Goal: Use online tool/utility

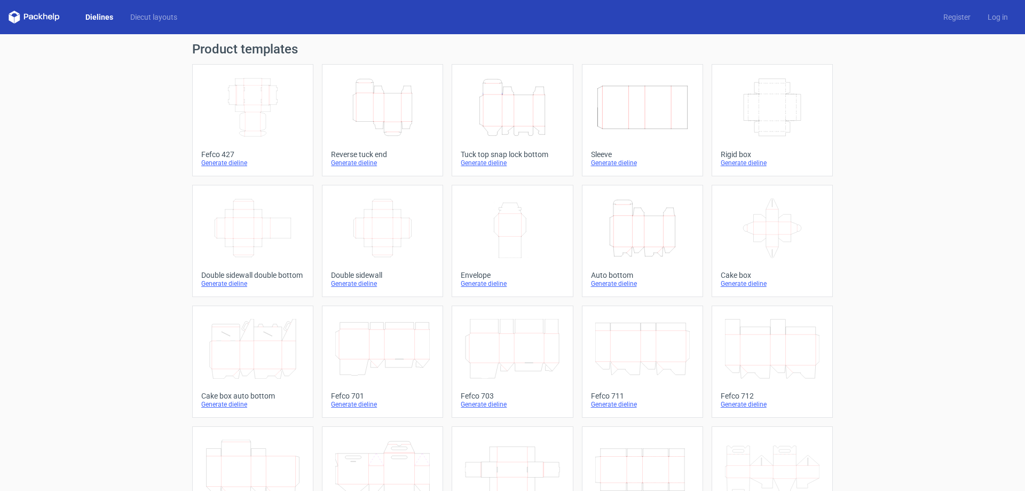
click at [253, 117] on icon "Width Depth Height" at bounding box center [253, 107] width 95 height 60
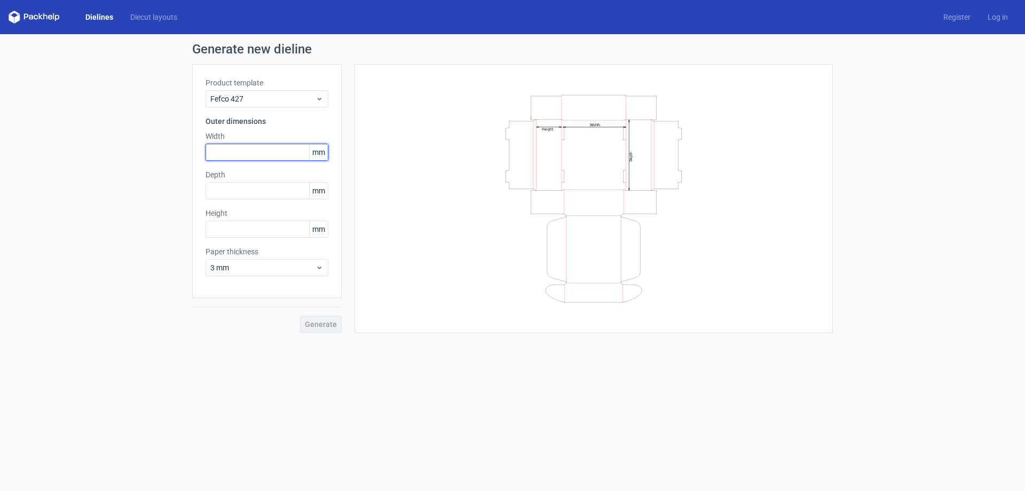
click at [238, 151] on input "text" at bounding box center [267, 152] width 123 height 17
type input "150"
type input "35"
type input "15"
click at [321, 271] on div "Paper thickness 3 mm" at bounding box center [267, 261] width 123 height 30
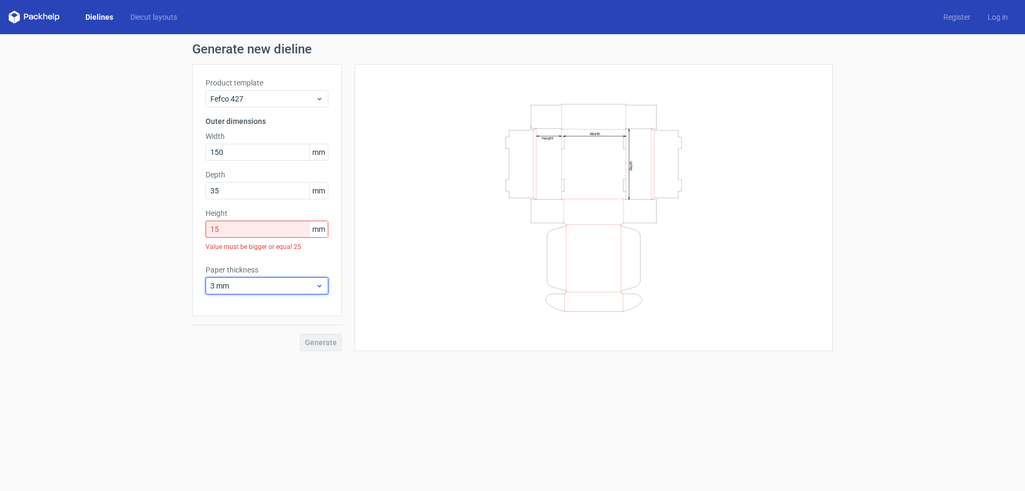
click at [322, 283] on icon at bounding box center [320, 285] width 8 height 9
click at [288, 315] on div "0.4 mm" at bounding box center [267, 309] width 114 height 17
